Goal: Task Accomplishment & Management: Manage account settings

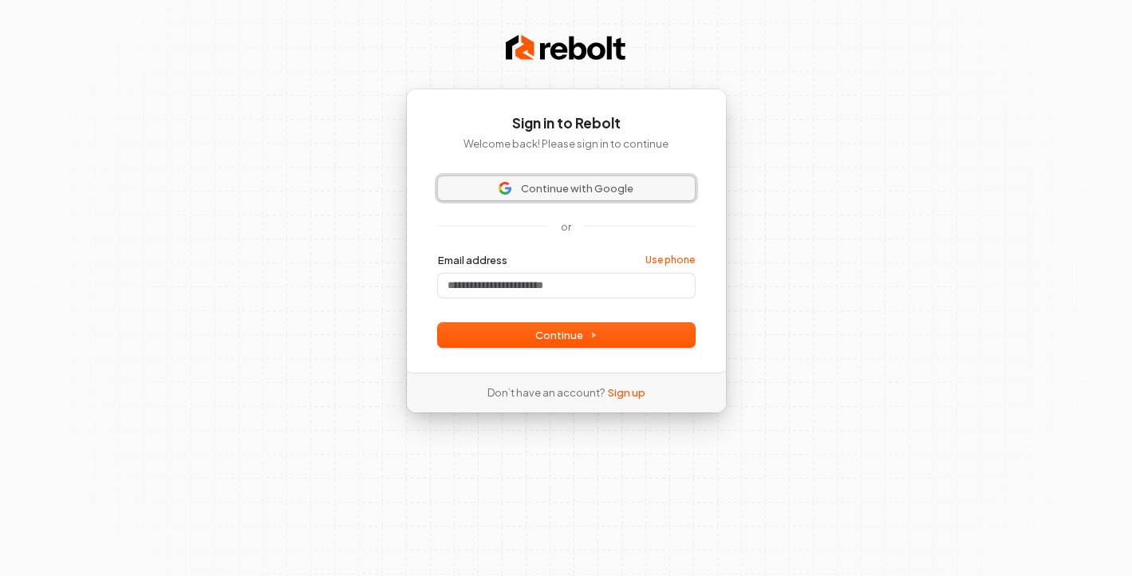
click at [602, 194] on span "Continue with Google" at bounding box center [577, 188] width 112 height 14
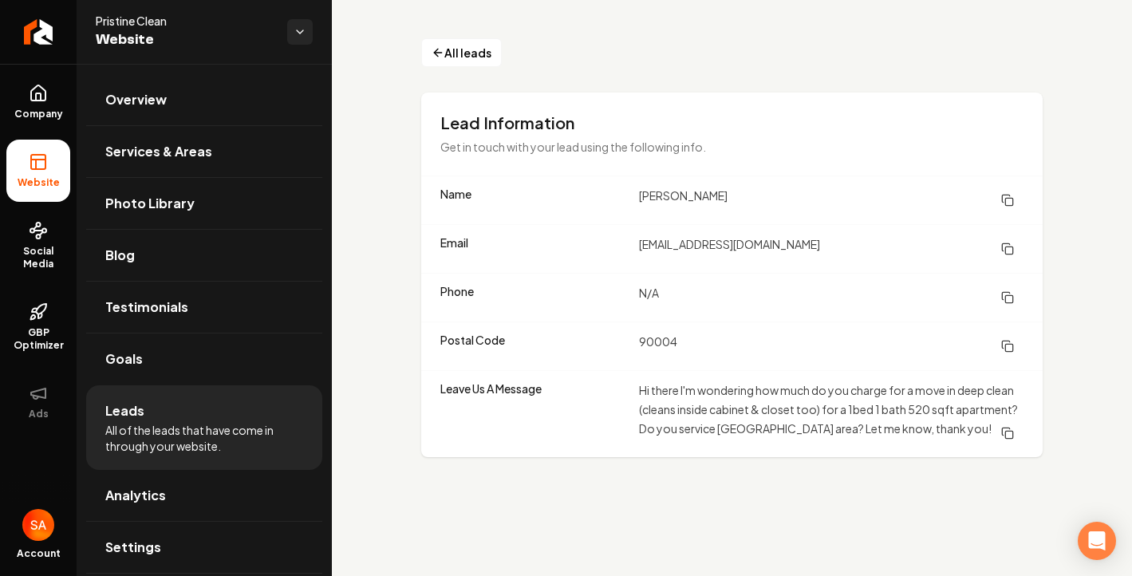
click at [1002, 247] on icon "Main content area" at bounding box center [1005, 246] width 7 height 7
